Goal: Transaction & Acquisition: Book appointment/travel/reservation

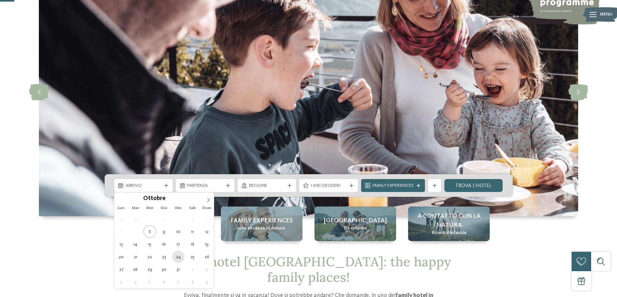
type div "[DATE]"
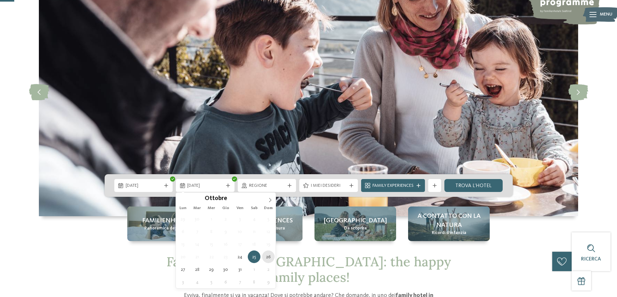
type div "[DATE]"
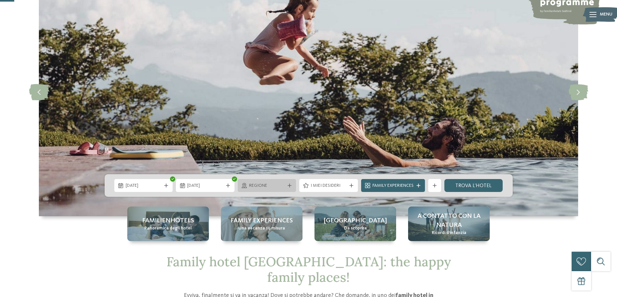
click at [272, 185] on span "Regione" at bounding box center [267, 186] width 36 height 6
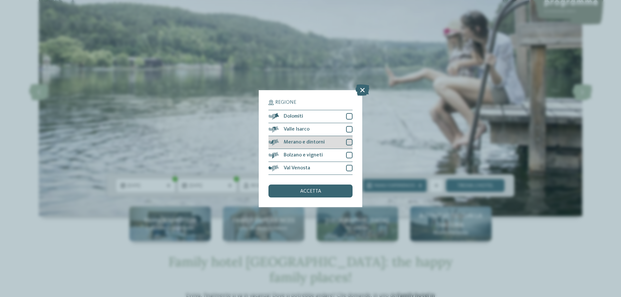
click at [349, 143] on div at bounding box center [349, 142] width 6 height 6
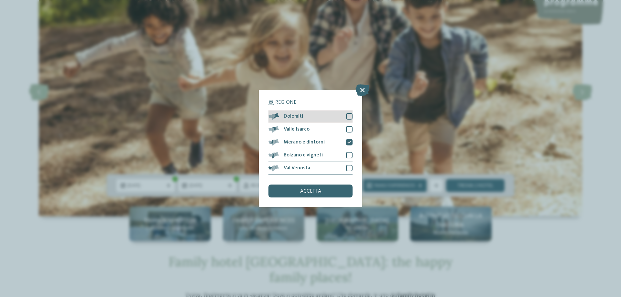
click at [350, 115] on div at bounding box center [349, 116] width 6 height 6
click at [313, 194] on span "accetta" at bounding box center [310, 191] width 21 height 5
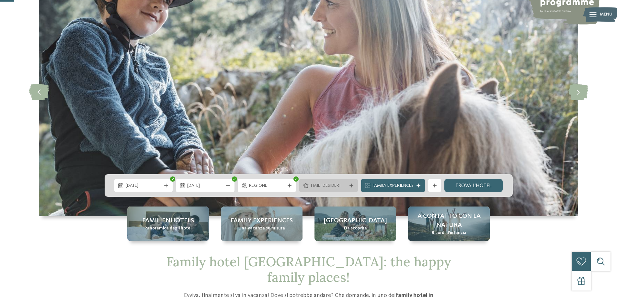
click at [340, 187] on span "I miei desideri" at bounding box center [328, 186] width 36 height 6
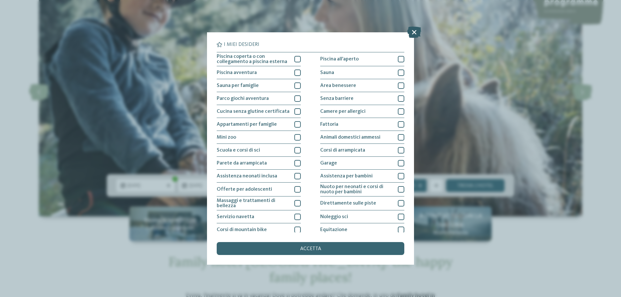
click at [411, 29] on icon at bounding box center [414, 32] width 14 height 11
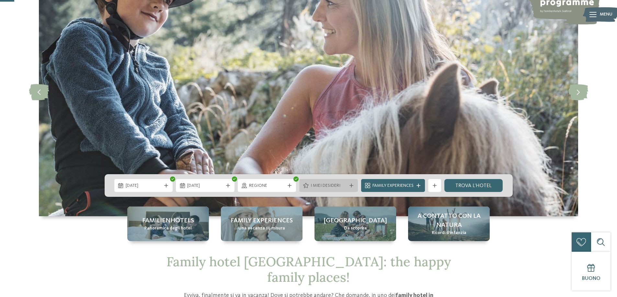
click at [352, 186] on icon at bounding box center [351, 186] width 4 height 4
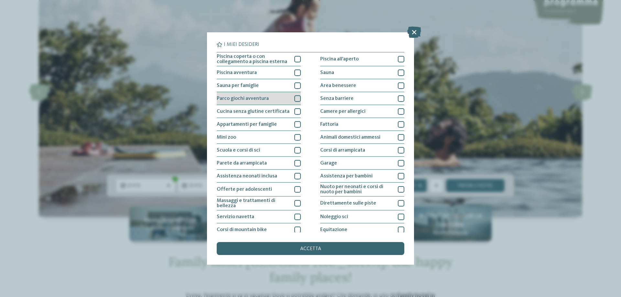
click at [295, 99] on div at bounding box center [298, 98] width 6 height 6
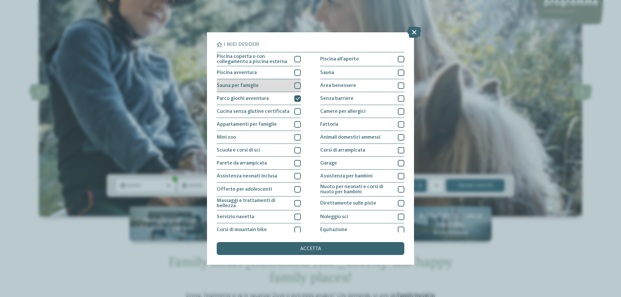
click at [297, 86] on div at bounding box center [298, 86] width 6 height 6
click at [296, 72] on div at bounding box center [298, 73] width 6 height 6
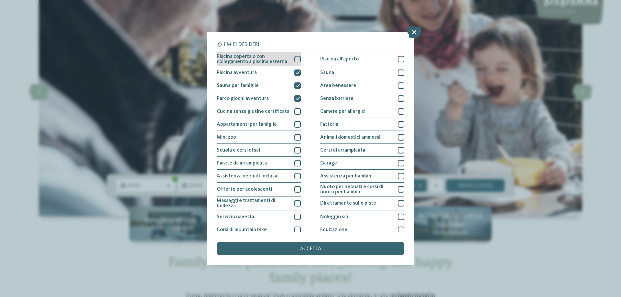
click at [297, 60] on div at bounding box center [298, 59] width 6 height 6
click at [312, 247] on span "accetta" at bounding box center [310, 249] width 21 height 5
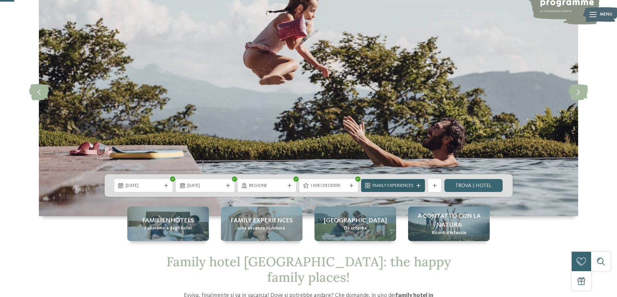
click at [418, 185] on icon at bounding box center [418, 186] width 4 height 4
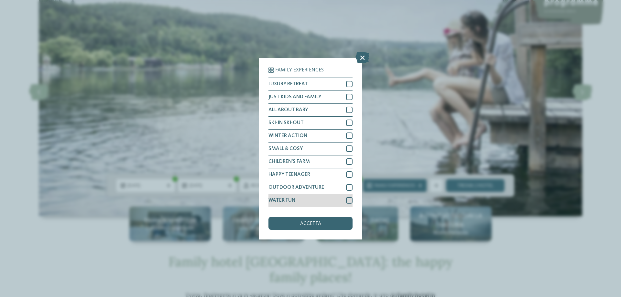
click at [348, 201] on div at bounding box center [349, 200] width 6 height 6
click at [314, 226] on span "accetta" at bounding box center [310, 223] width 21 height 5
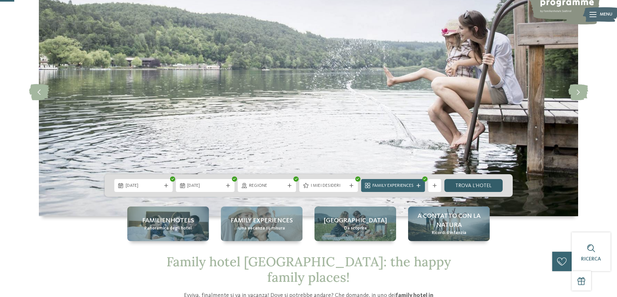
click at [470, 186] on link "trova l’hotel" at bounding box center [473, 185] width 59 height 13
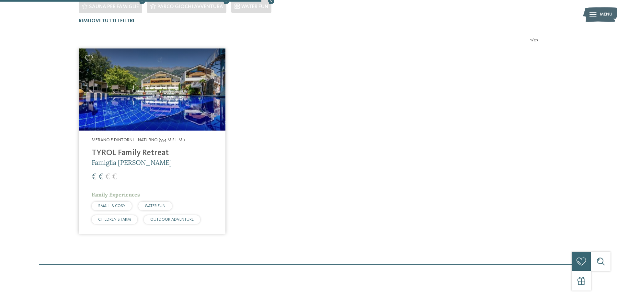
scroll to position [229, 0]
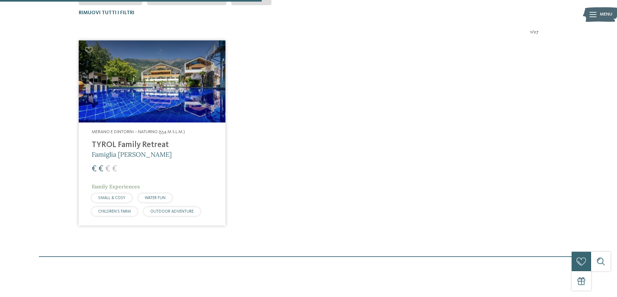
click at [132, 144] on h4 "TYROL Family Retreat" at bounding box center [152, 145] width 121 height 10
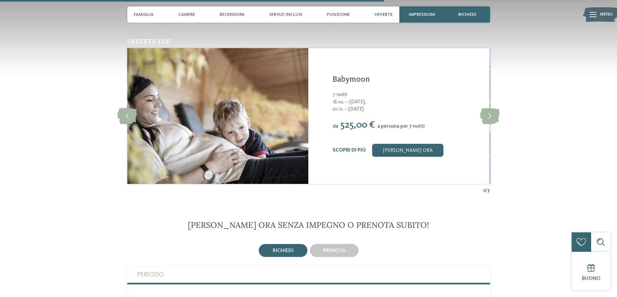
scroll to position [906, 0]
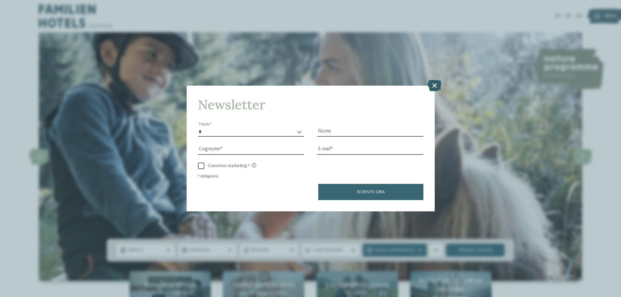
click at [434, 82] on icon at bounding box center [435, 85] width 14 height 11
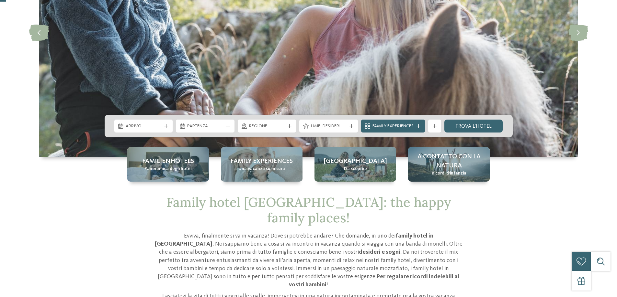
scroll to position [129, 0]
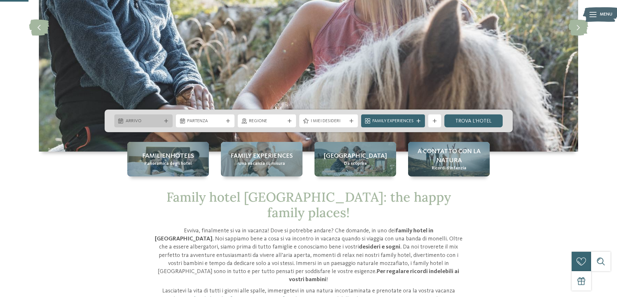
click at [164, 121] on icon at bounding box center [166, 121] width 4 height 4
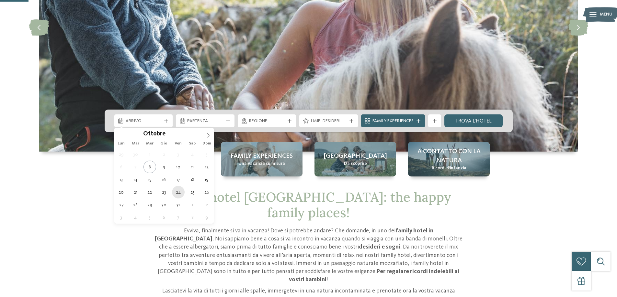
type div "[DATE]"
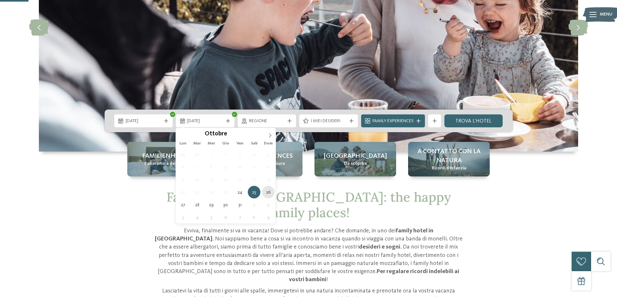
type div "26.10.2025"
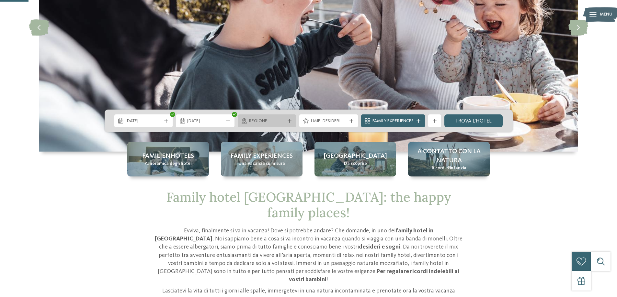
click at [281, 119] on span "Regione" at bounding box center [267, 121] width 36 height 6
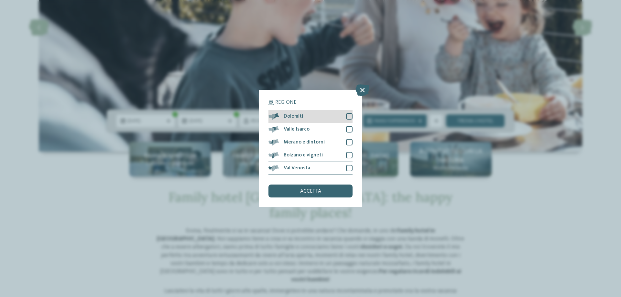
click at [349, 118] on div at bounding box center [349, 116] width 6 height 6
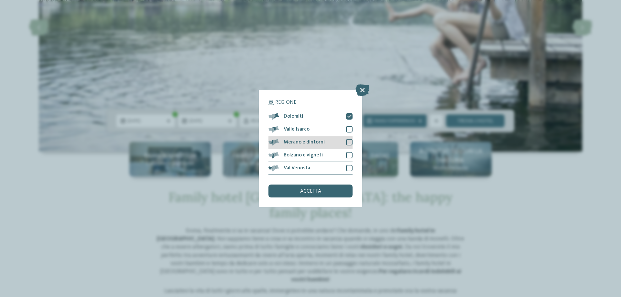
click at [351, 141] on div at bounding box center [349, 142] width 6 height 6
click at [307, 190] on span "accetta" at bounding box center [310, 191] width 21 height 5
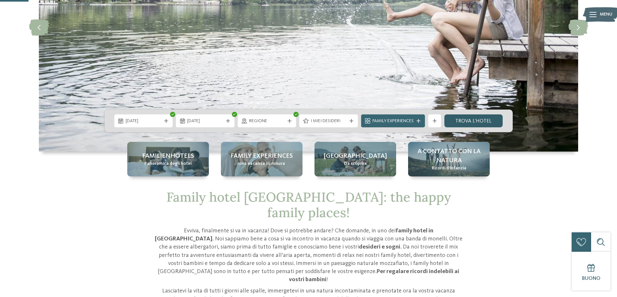
click at [482, 120] on link "trova l’hotel" at bounding box center [473, 121] width 59 height 13
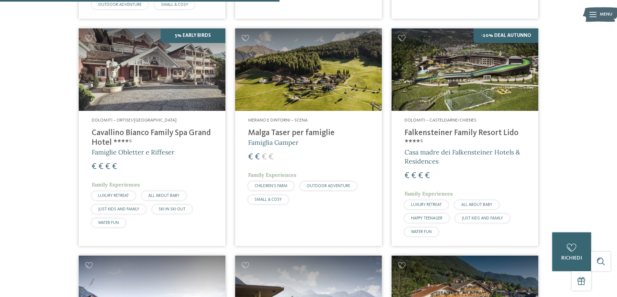
scroll to position [439, 0]
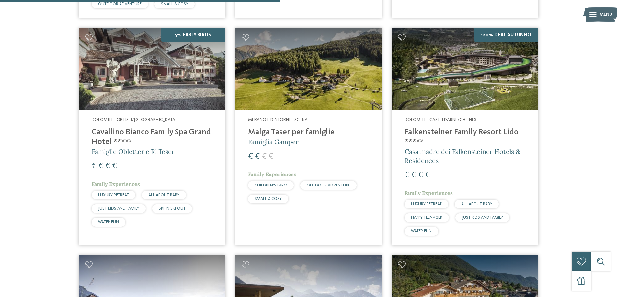
click at [459, 80] on img at bounding box center [464, 69] width 147 height 83
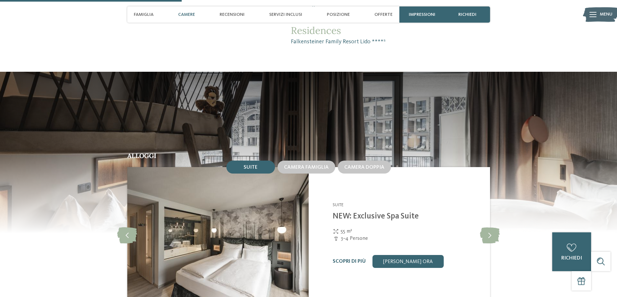
scroll to position [647, 0]
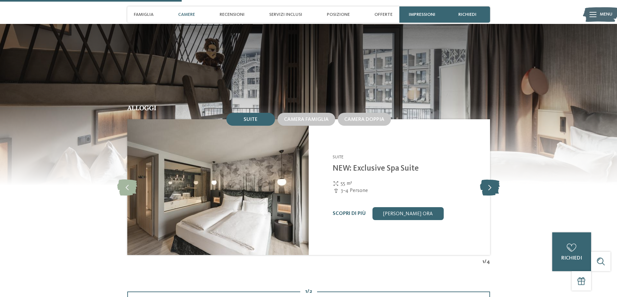
click at [491, 190] on icon at bounding box center [490, 187] width 20 height 16
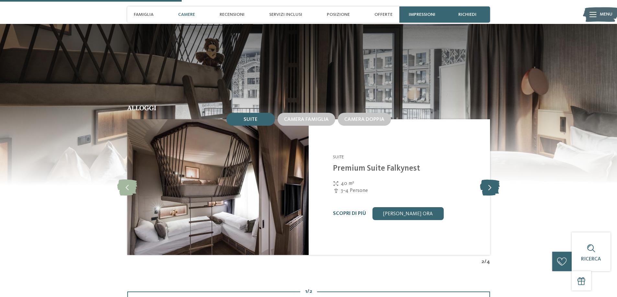
click at [490, 188] on icon at bounding box center [490, 187] width 20 height 16
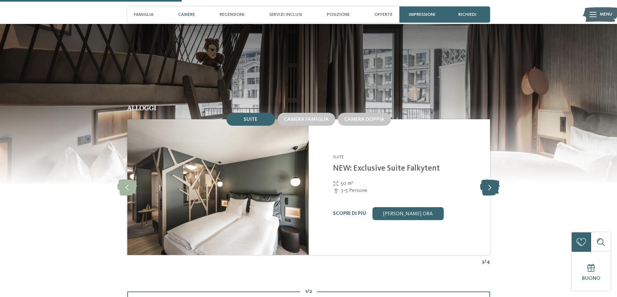
click at [490, 188] on icon at bounding box center [490, 187] width 20 height 16
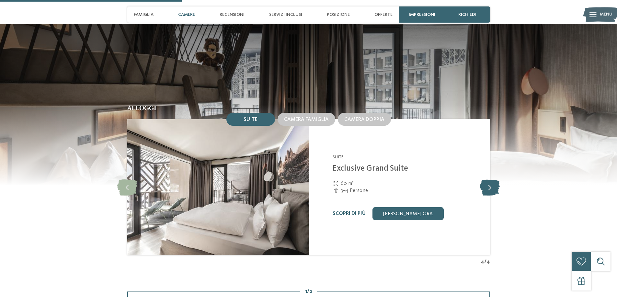
click at [490, 189] on icon at bounding box center [490, 187] width 20 height 16
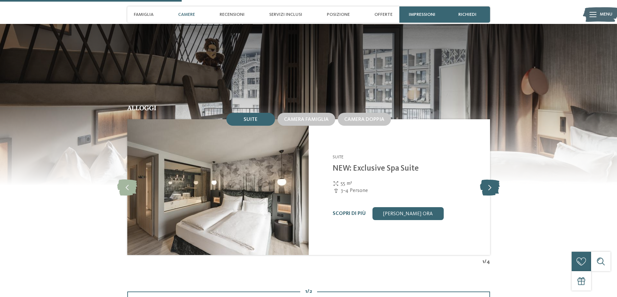
click at [490, 189] on icon at bounding box center [490, 187] width 20 height 16
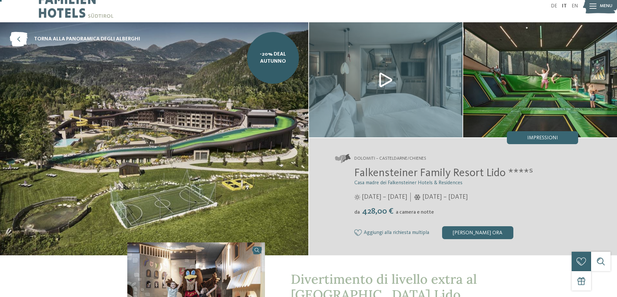
scroll to position [0, 0]
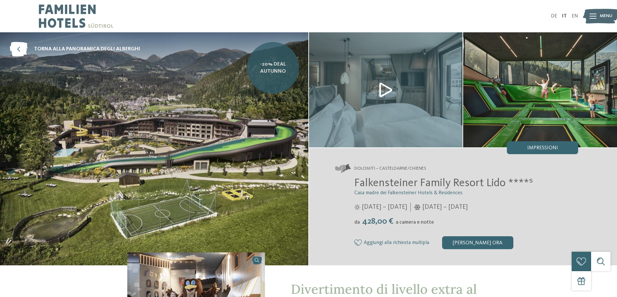
click at [273, 68] on span "-20% Deal Autunno" at bounding box center [273, 68] width 42 height 15
